Goal: Answer question/provide support

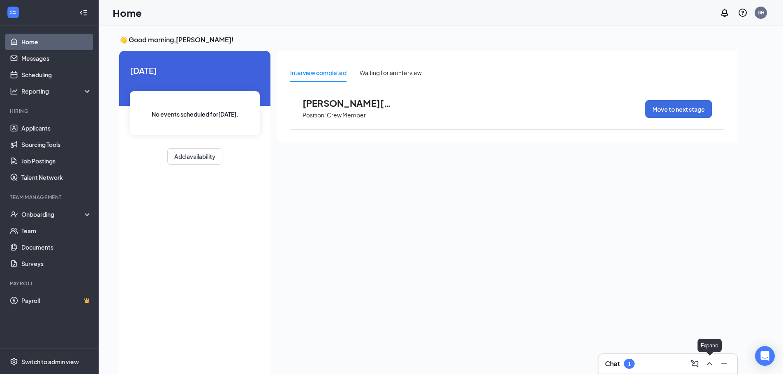
click at [705, 365] on icon "ChevronUp" at bounding box center [709, 364] width 10 height 10
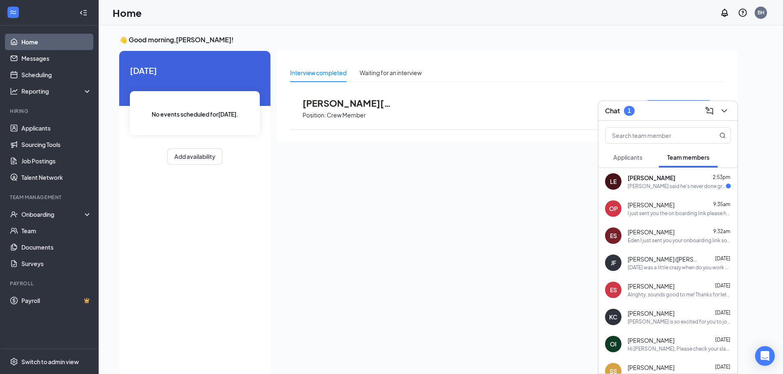
click at [650, 189] on div "[PERSON_NAME] said he's never done grill and is usually on fryers?" at bounding box center [677, 186] width 98 height 7
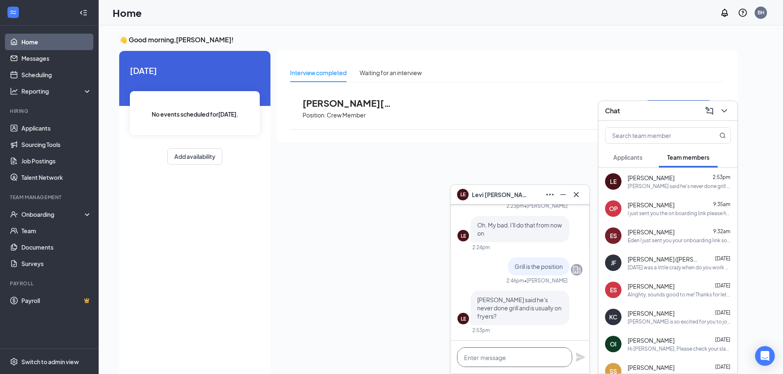
click at [493, 355] on textarea at bounding box center [514, 358] width 115 height 20
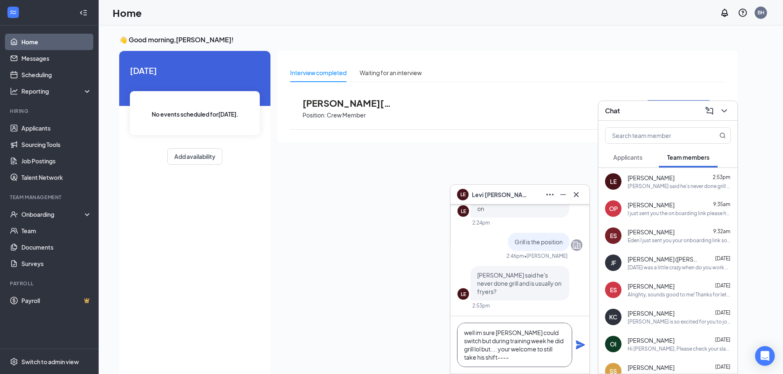
scroll to position [9, 0]
type textarea "well im sure [PERSON_NAME] could switch but during training week he did grill l…"
click at [576, 346] on icon "Plane" at bounding box center [580, 345] width 10 height 10
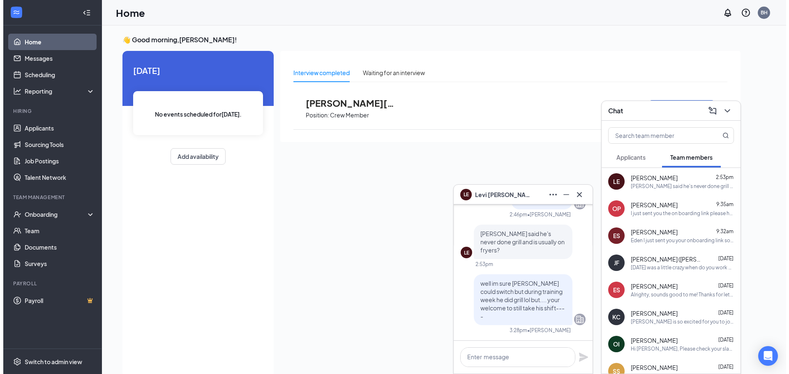
scroll to position [0, 0]
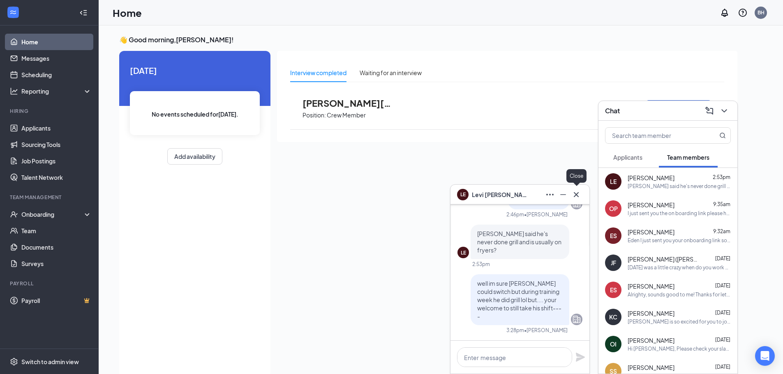
click at [573, 194] on icon "Cross" at bounding box center [576, 195] width 10 height 10
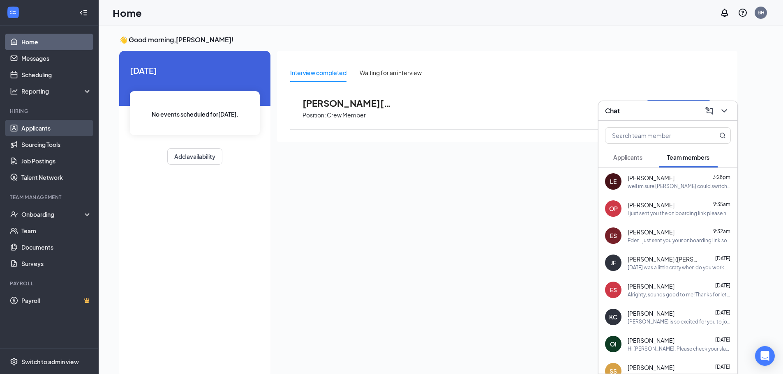
click at [41, 131] on link "Applicants" at bounding box center [56, 128] width 70 height 16
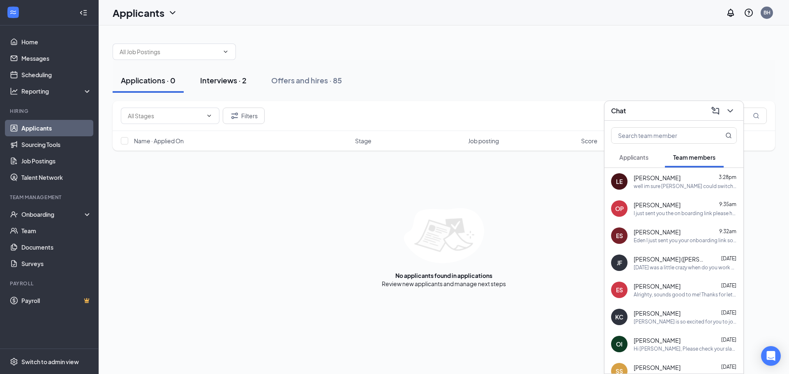
click at [204, 77] on div "Interviews · 2" at bounding box center [223, 80] width 46 height 10
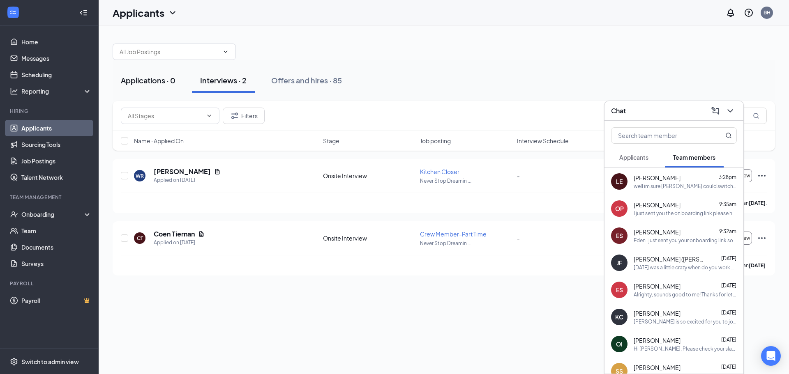
click at [166, 83] on div "Applications · 0" at bounding box center [148, 80] width 55 height 10
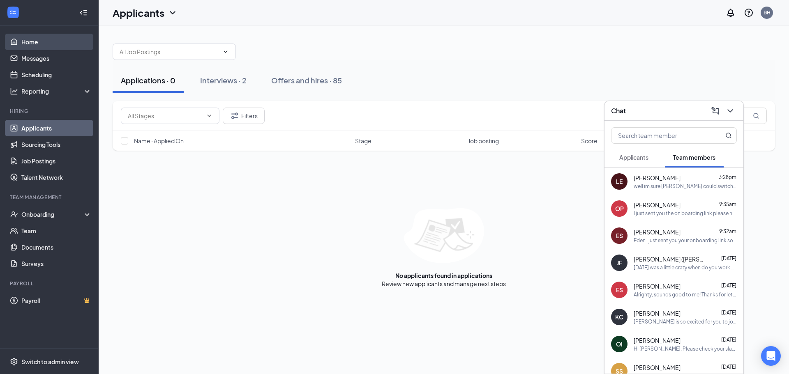
click at [41, 42] on link "Home" at bounding box center [56, 42] width 70 height 16
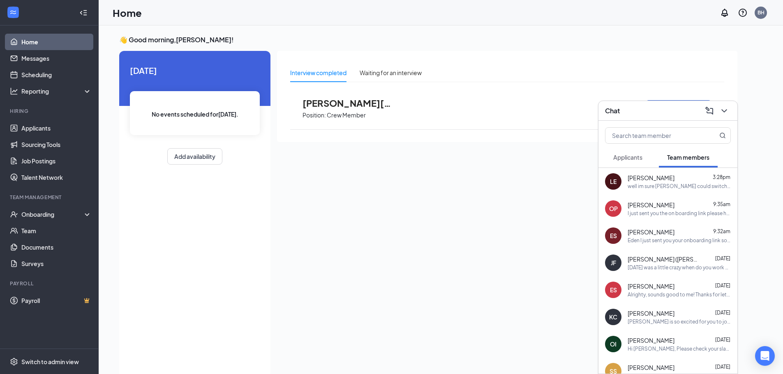
click at [351, 106] on span "[PERSON_NAME][US_STATE]" at bounding box center [347, 103] width 90 height 11
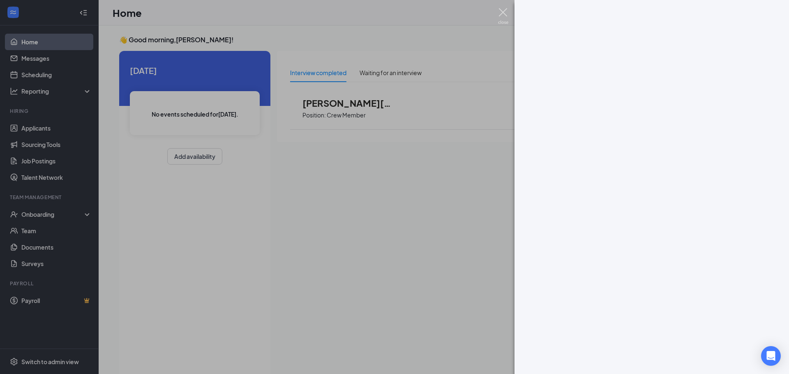
click at [500, 13] on img at bounding box center [503, 16] width 10 height 16
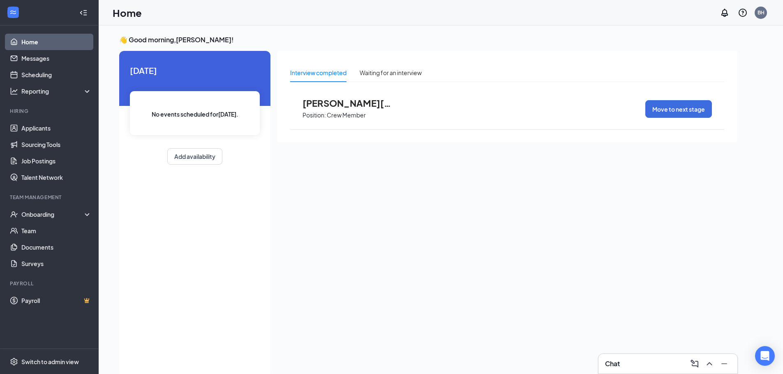
click at [311, 103] on span "[PERSON_NAME][US_STATE]" at bounding box center [347, 103] width 90 height 11
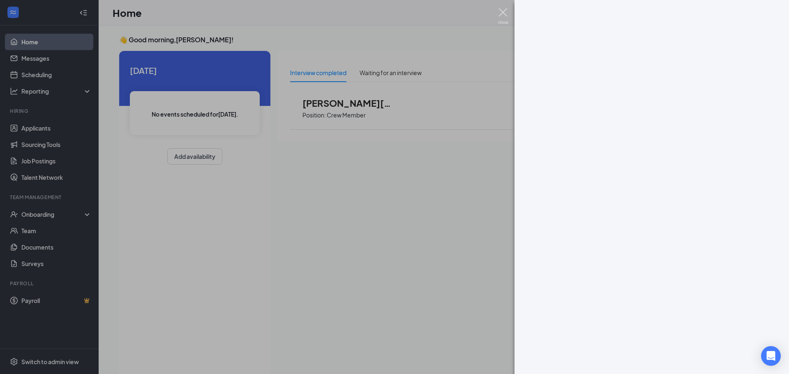
click at [503, 15] on img at bounding box center [503, 16] width 10 height 16
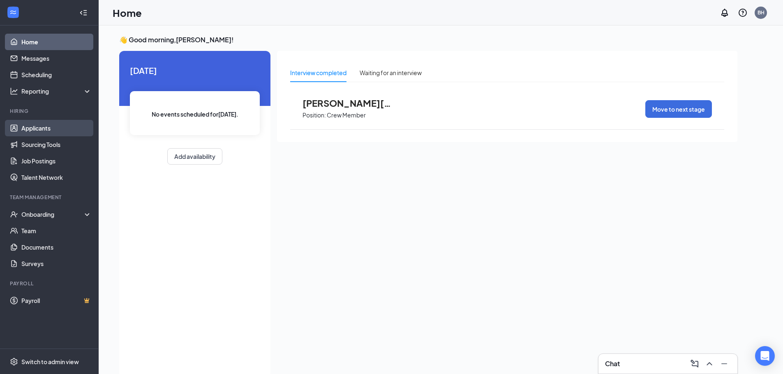
click at [24, 127] on link "Applicants" at bounding box center [56, 128] width 70 height 16
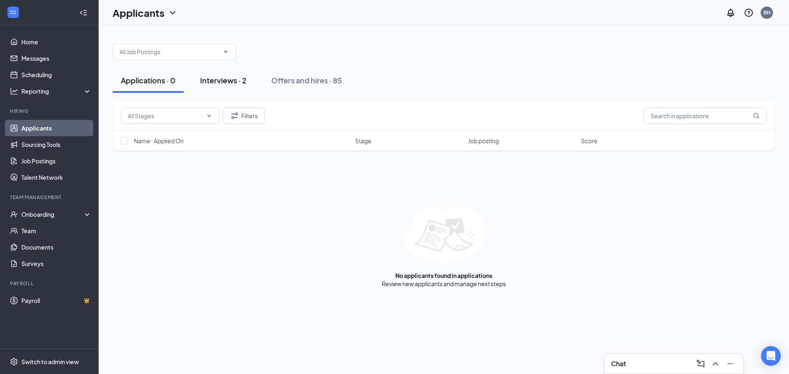
click at [238, 85] on div "Interviews · 2" at bounding box center [223, 80] width 46 height 10
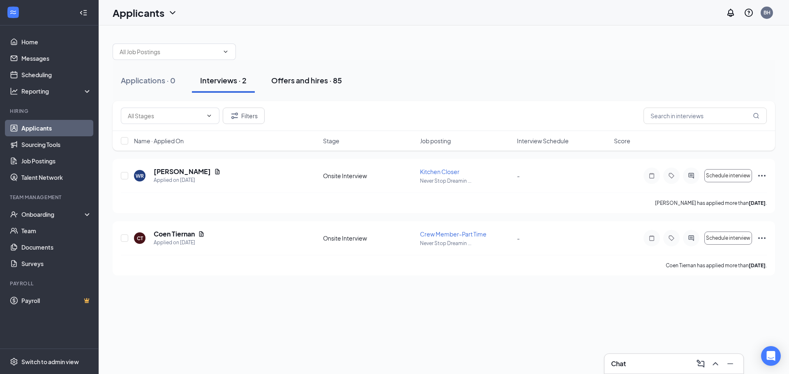
click at [295, 81] on div "Offers and hires · 85" at bounding box center [306, 80] width 71 height 10
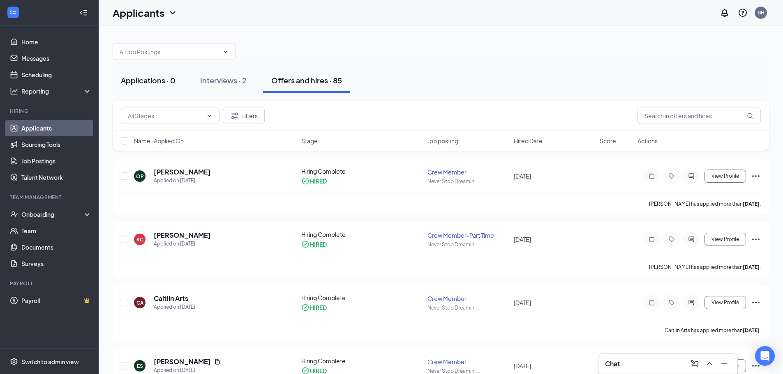
click at [134, 76] on div "Applications · 0" at bounding box center [148, 80] width 55 height 10
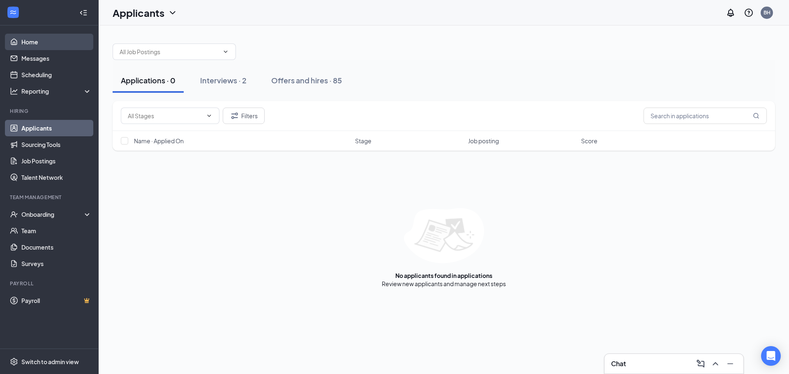
click at [26, 39] on link "Home" at bounding box center [56, 42] width 70 height 16
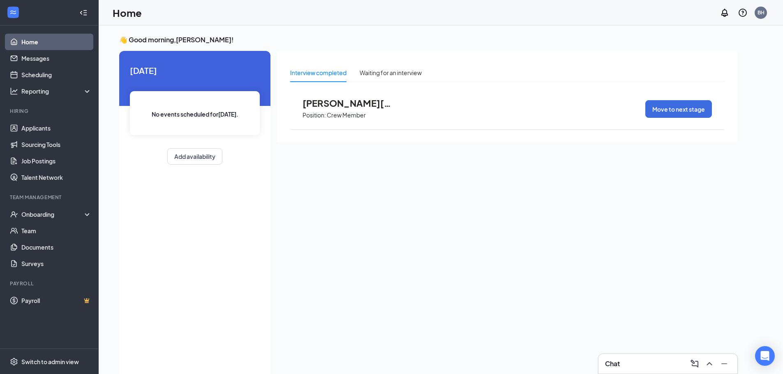
click at [330, 101] on span "[PERSON_NAME][US_STATE]" at bounding box center [347, 103] width 90 height 11
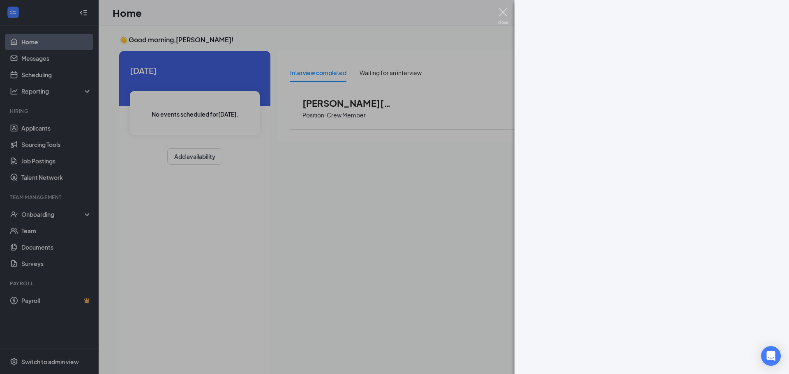
click at [506, 8] on img at bounding box center [503, 16] width 10 height 16
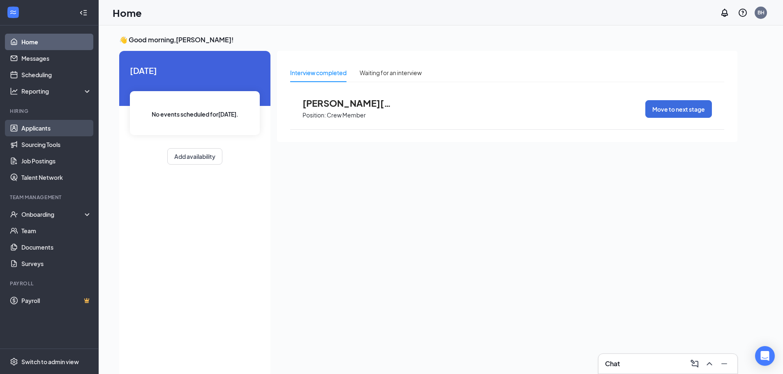
click at [21, 128] on link "Applicants" at bounding box center [56, 128] width 70 height 16
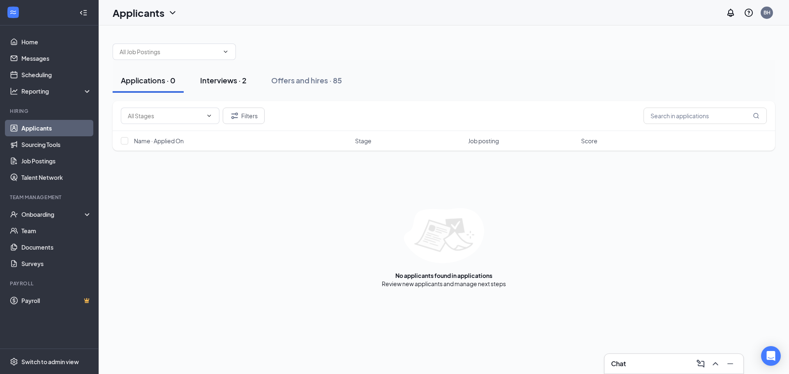
click at [235, 82] on div "Interviews · 2" at bounding box center [223, 80] width 46 height 10
